Goal: Transaction & Acquisition: Subscribe to service/newsletter

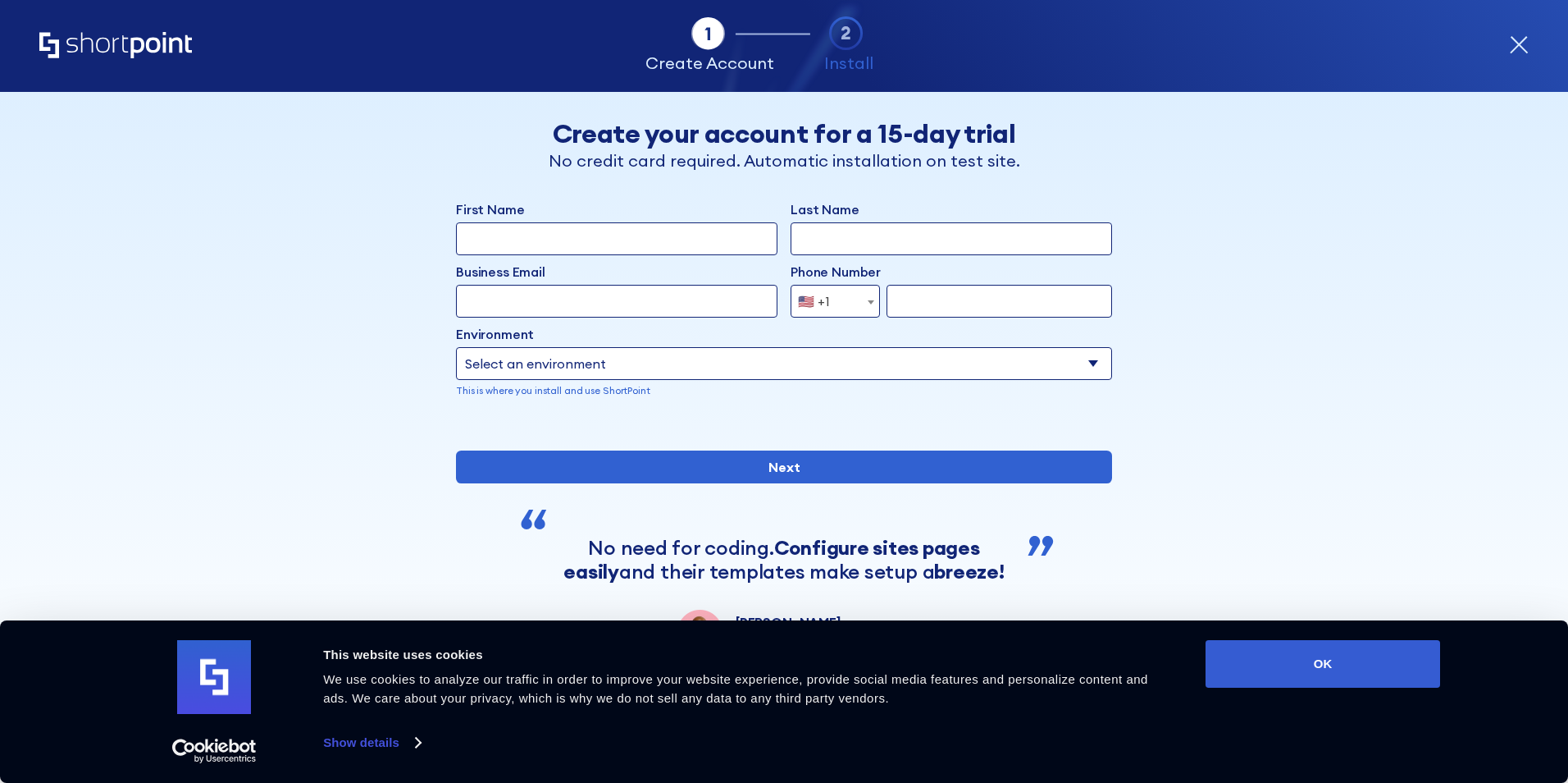
click at [1520, 41] on icon "form" at bounding box center [1519, 45] width 19 height 19
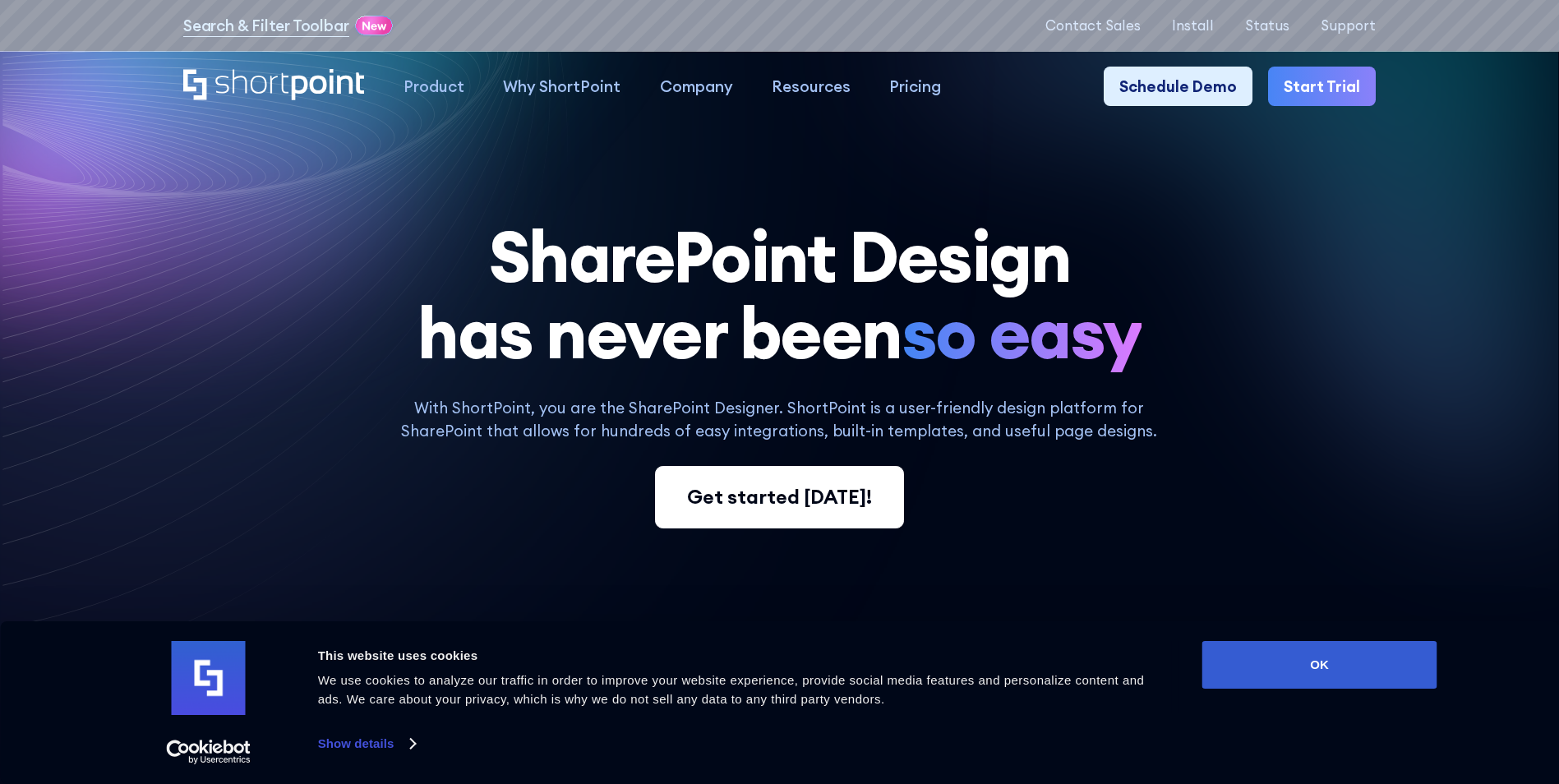
click at [812, 507] on div "Get started [DATE]!" at bounding box center [780, 497] width 185 height 30
